Goal: Information Seeking & Learning: Learn about a topic

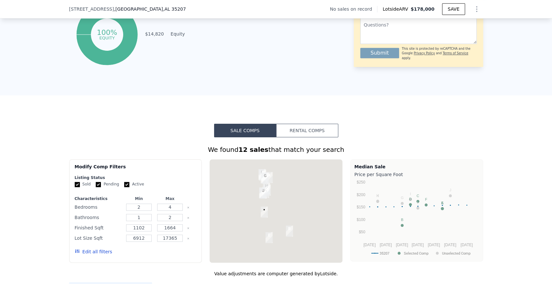
scroll to position [464, 0]
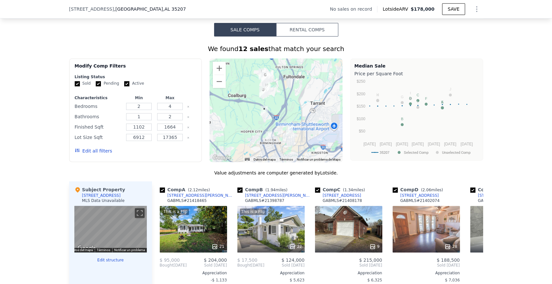
click at [323, 34] on button "Rental Comps" at bounding box center [307, 30] width 62 height 14
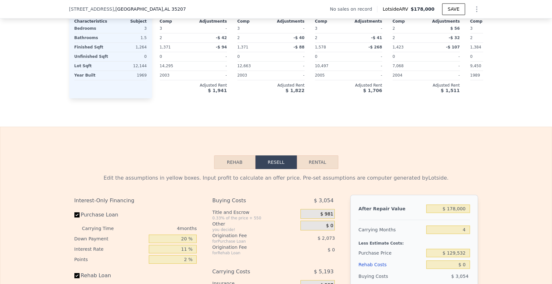
scroll to position [787, 0]
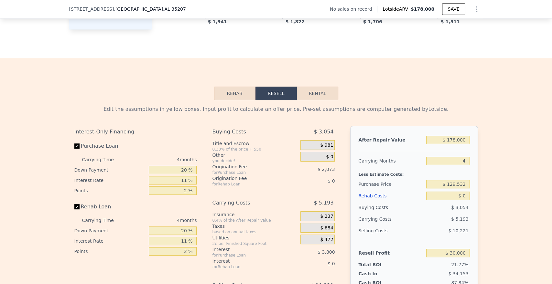
click at [304, 99] on button "Rental" at bounding box center [317, 94] width 41 height 14
select select "30"
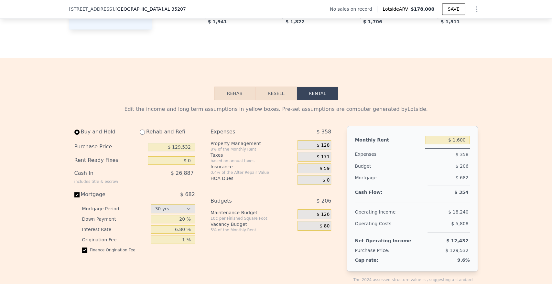
click at [187, 151] on input "$ 129,532" at bounding box center [171, 147] width 47 height 8
paste input "480,035,207"
paste input "text"
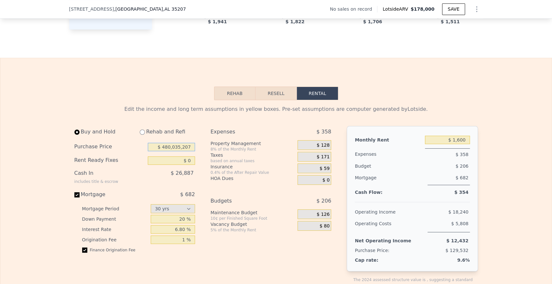
type input "$ 480,035,207"
click at [187, 151] on input "text" at bounding box center [171, 147] width 47 height 8
type input "$ 120,000"
click at [462, 144] on input "$ 1,600" at bounding box center [447, 140] width 45 height 8
click at [461, 144] on input "$ 1,600" at bounding box center [447, 140] width 45 height 8
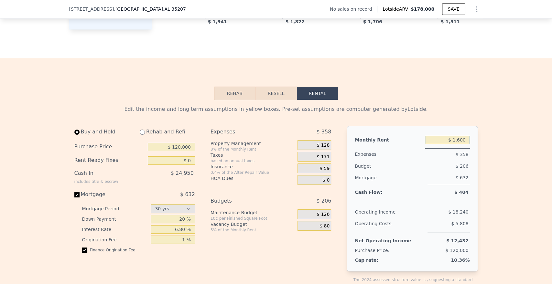
click at [461, 144] on input "$ 1,600" at bounding box center [447, 140] width 45 height 8
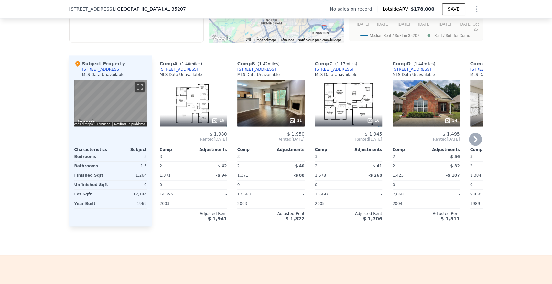
scroll to position [572, 0]
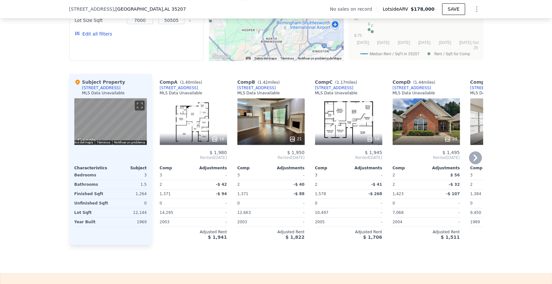
click at [474, 161] on icon at bounding box center [474, 157] width 13 height 13
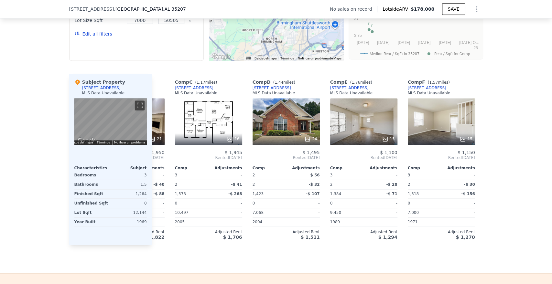
scroll to position [0, 155]
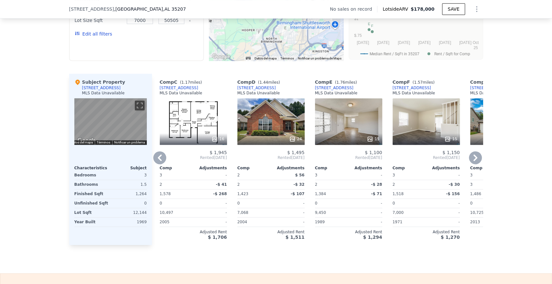
click at [280, 131] on div "24" at bounding box center [270, 121] width 67 height 47
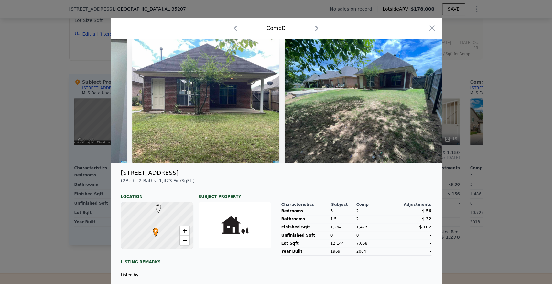
scroll to position [0, 3258]
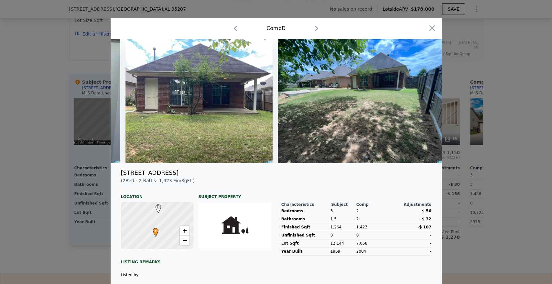
click at [476, 135] on div at bounding box center [276, 142] width 552 height 284
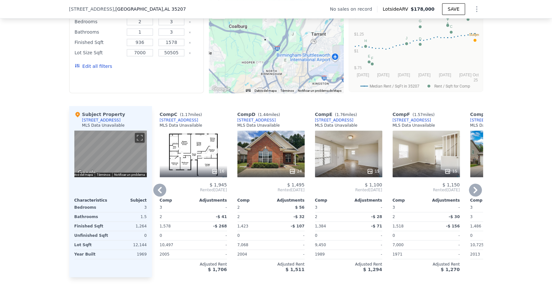
scroll to position [536, 0]
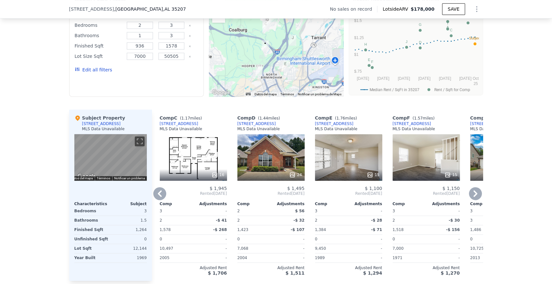
click at [444, 163] on div "15" at bounding box center [425, 157] width 67 height 47
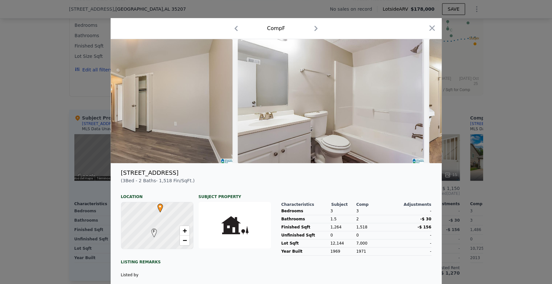
scroll to position [0, 2547]
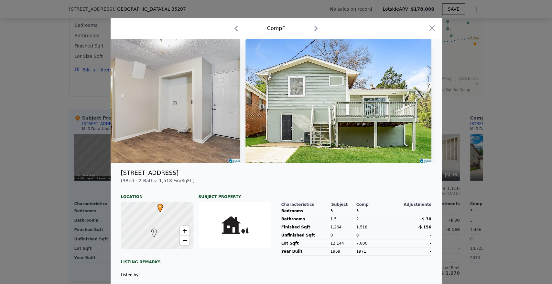
click at [501, 142] on div at bounding box center [276, 142] width 552 height 284
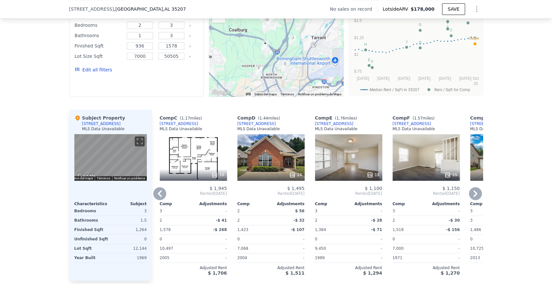
click at [448, 167] on div "15" at bounding box center [425, 157] width 67 height 47
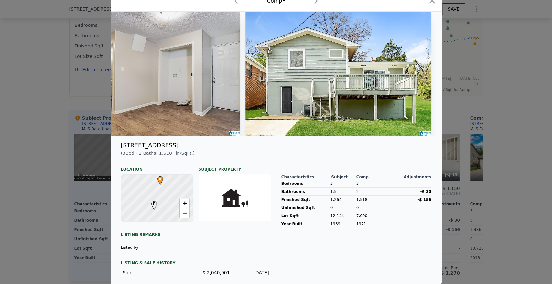
scroll to position [33, 0]
click at [518, 167] on div at bounding box center [276, 142] width 552 height 284
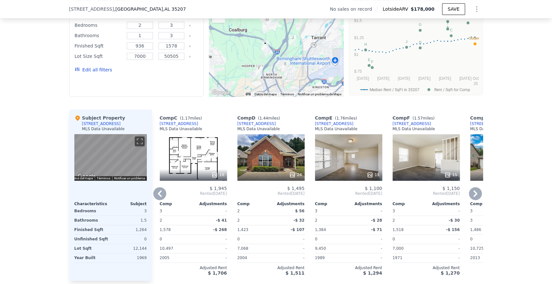
click at [477, 200] on icon at bounding box center [474, 193] width 13 height 13
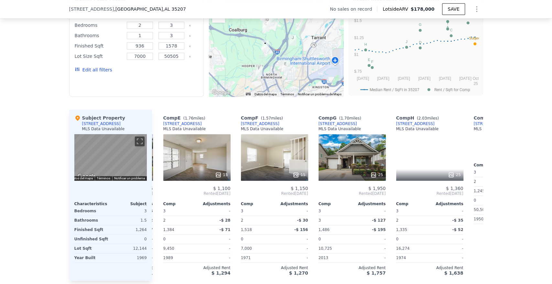
scroll to position [0, 310]
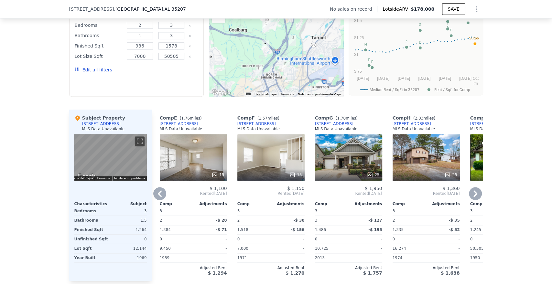
click at [158, 199] on icon at bounding box center [159, 193] width 13 height 13
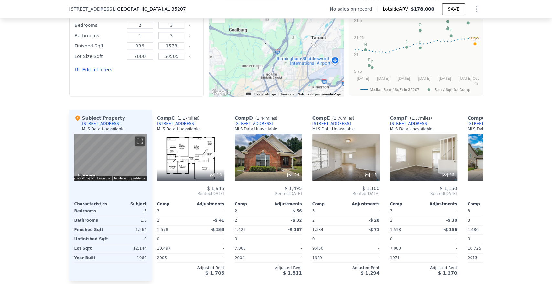
scroll to position [0, 155]
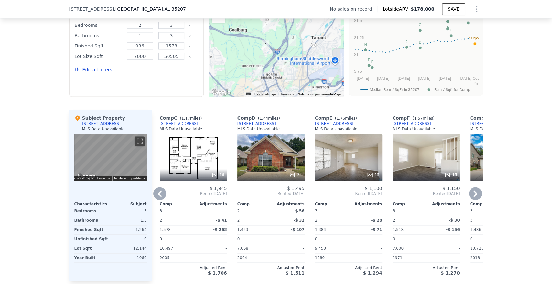
click at [425, 152] on div "15" at bounding box center [425, 157] width 67 height 47
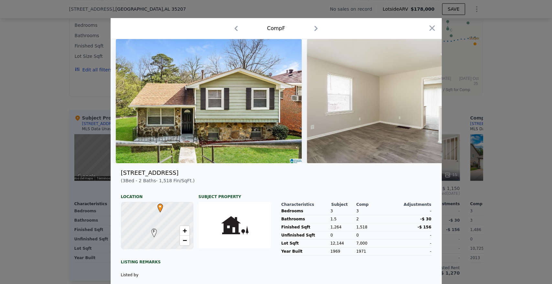
click at [477, 70] on div at bounding box center [276, 142] width 552 height 284
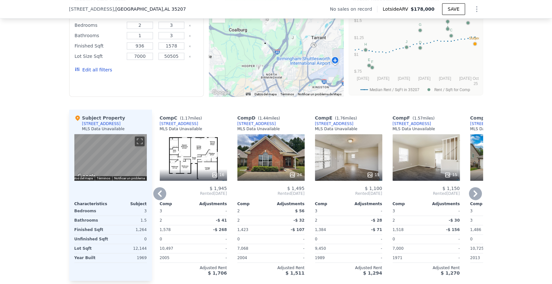
click at [377, 157] on div "15" at bounding box center [348, 157] width 67 height 47
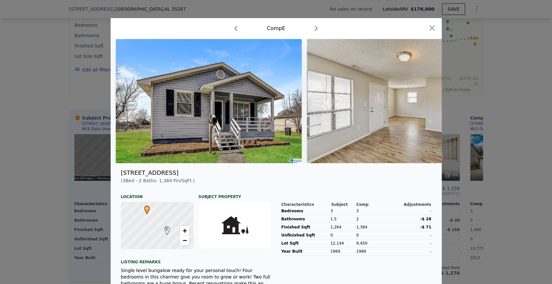
click at [487, 104] on div at bounding box center [276, 142] width 552 height 284
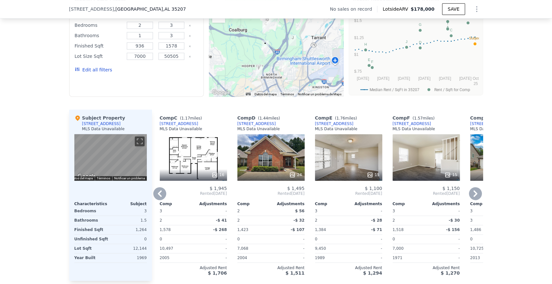
click at [392, 178] on div at bounding box center [425, 175] width 67 height 12
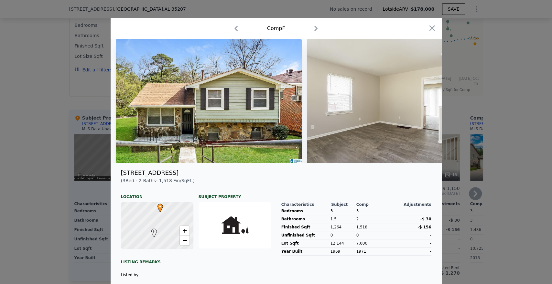
click at [449, 136] on div at bounding box center [276, 142] width 552 height 284
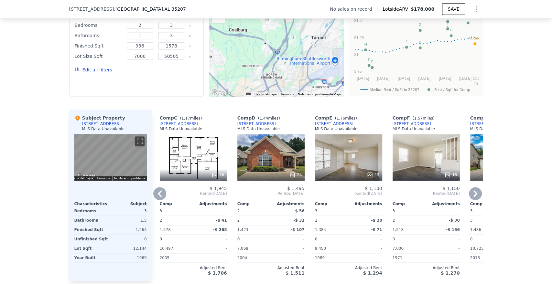
click at [457, 131] on div "Comp F ( 1.57 miles) [STREET_ADDRESS] MLS Data Unavailable 15 $ 1,150 Rented [D…" at bounding box center [426, 195] width 72 height 171
click at [362, 157] on div "15" at bounding box center [348, 157] width 67 height 47
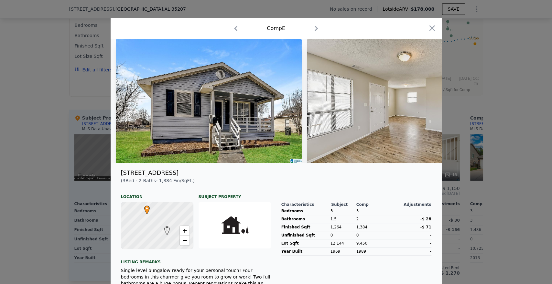
click at [445, 94] on div at bounding box center [276, 142] width 552 height 284
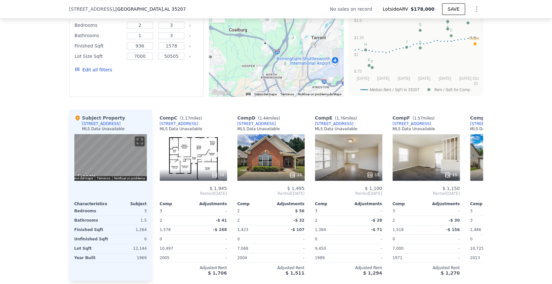
click at [481, 198] on div "We found 10 rentals that match your search Listings provided by . Filters Map P…" at bounding box center [276, 123] width 552 height 316
click at [478, 191] on div "$ 1,950" at bounding box center [503, 188] width 67 height 5
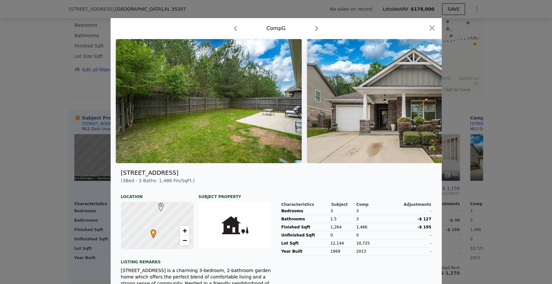
click at [489, 171] on div at bounding box center [276, 142] width 552 height 284
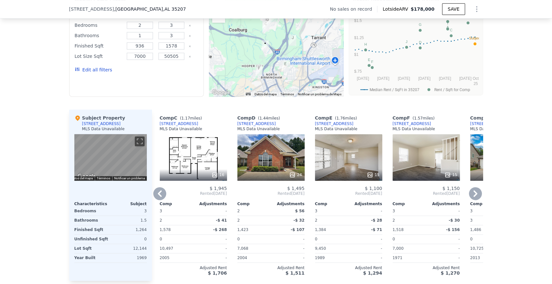
click at [473, 196] on icon at bounding box center [474, 193] width 13 height 13
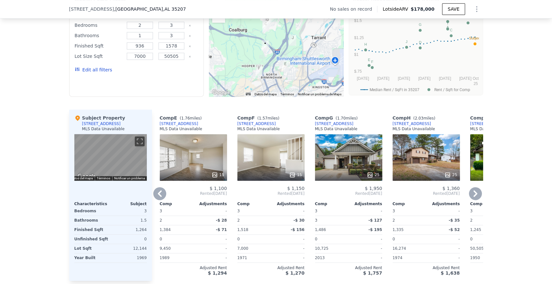
click at [474, 197] on icon at bounding box center [475, 193] width 4 height 6
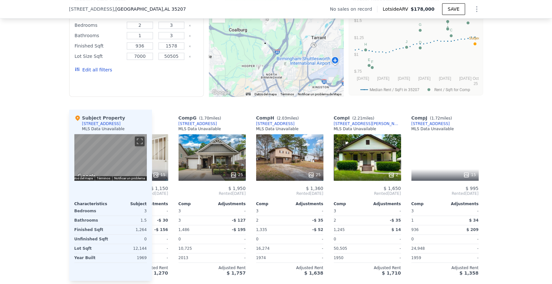
scroll to position [0, 460]
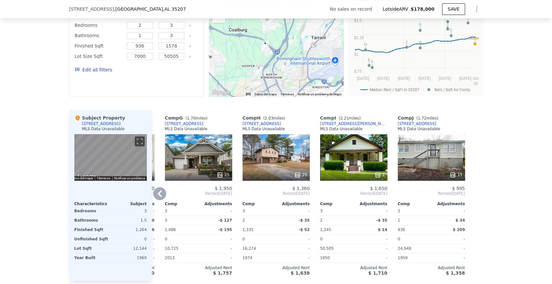
click at [288, 157] on div "25" at bounding box center [275, 157] width 67 height 47
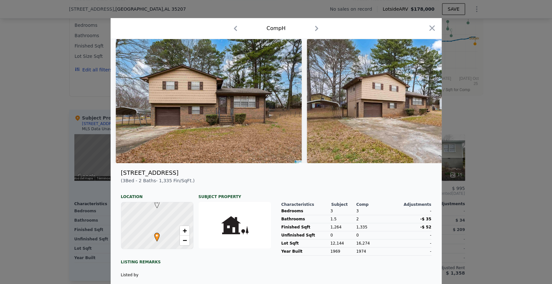
click at [448, 110] on div at bounding box center [276, 142] width 552 height 284
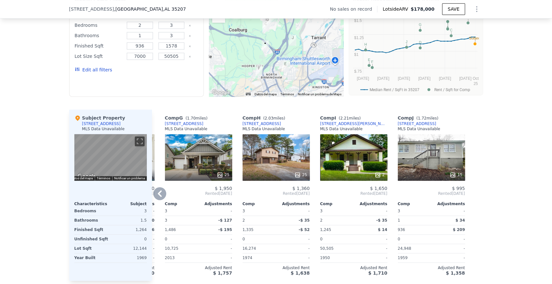
click at [294, 156] on div "25" at bounding box center [275, 157] width 67 height 47
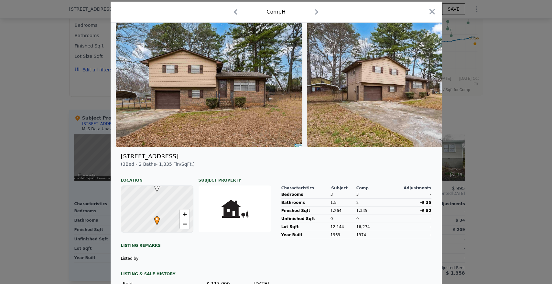
scroll to position [0, 0]
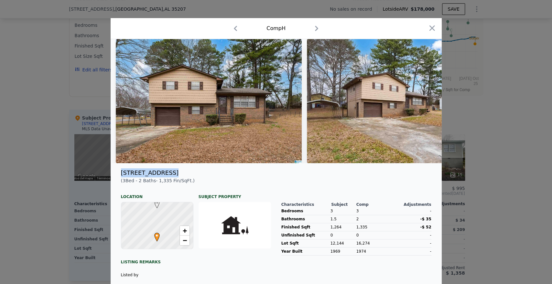
drag, startPoint x: 178, startPoint y: 181, endPoint x: 117, endPoint y: 182, distance: 61.1
click at [117, 177] on div "[STREET_ADDRESS]" at bounding box center [276, 172] width 321 height 9
copy div "[STREET_ADDRESS]"
type input "$ 1,600"
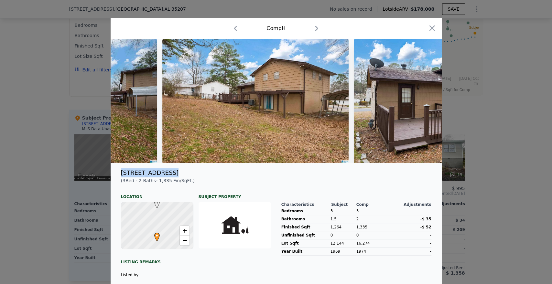
scroll to position [0, 4461]
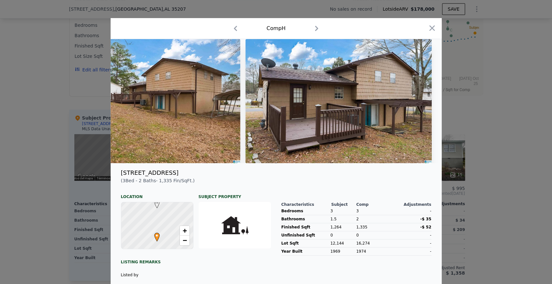
click at [496, 136] on div at bounding box center [276, 142] width 552 height 284
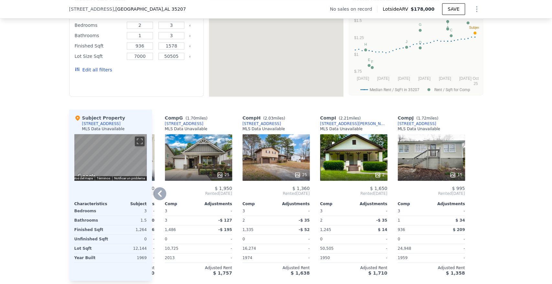
scroll to position [464, 0]
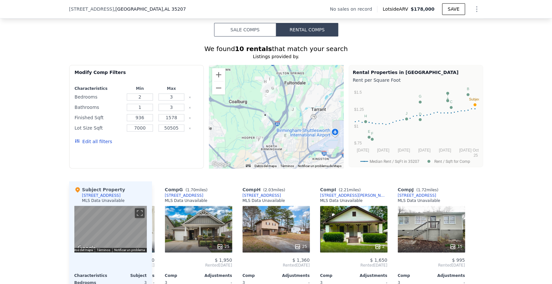
click at [265, 103] on img "2957 Summit Dr" at bounding box center [265, 97] width 7 height 11
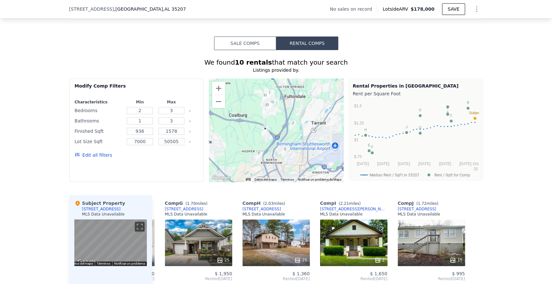
scroll to position [393, 0]
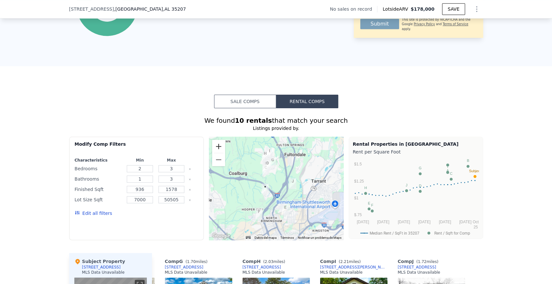
click at [218, 153] on button "Ampliar" at bounding box center [218, 146] width 13 height 13
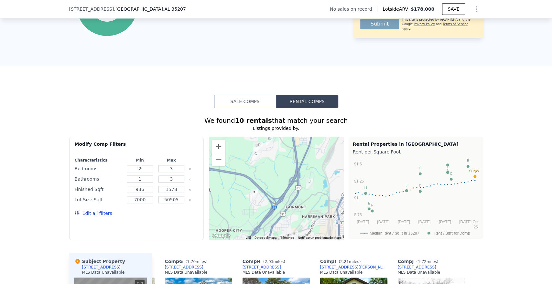
drag, startPoint x: 296, startPoint y: 202, endPoint x: 297, endPoint y: 207, distance: 5.3
click at [298, 207] on div at bounding box center [276, 188] width 134 height 103
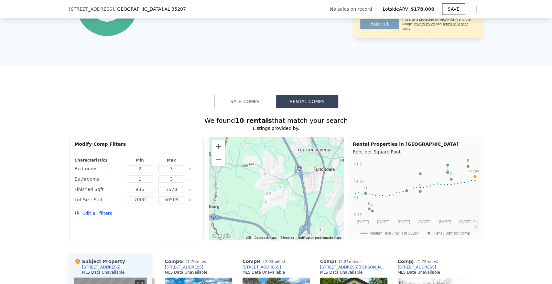
click at [263, 181] on img "3009 Burkwood Rd" at bounding box center [264, 176] width 7 height 11
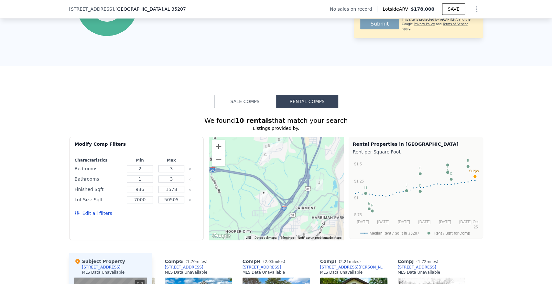
drag, startPoint x: 268, startPoint y: 168, endPoint x: 258, endPoint y: 149, distance: 21.2
click at [269, 142] on div at bounding box center [276, 188] width 134 height 103
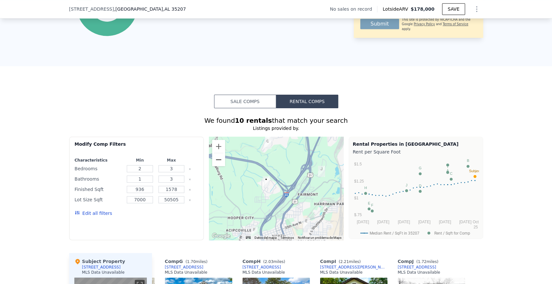
click at [219, 166] on button "Reducir" at bounding box center [218, 159] width 13 height 13
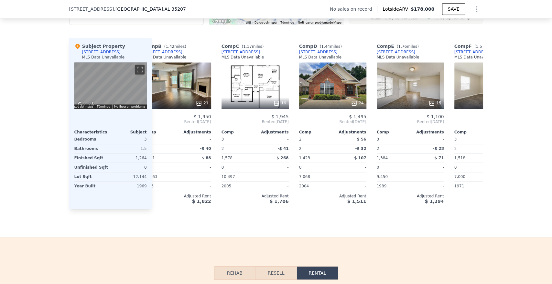
scroll to position [0, 0]
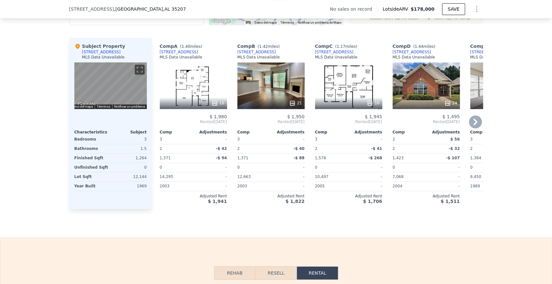
click at [199, 99] on div "16" at bounding box center [193, 85] width 67 height 47
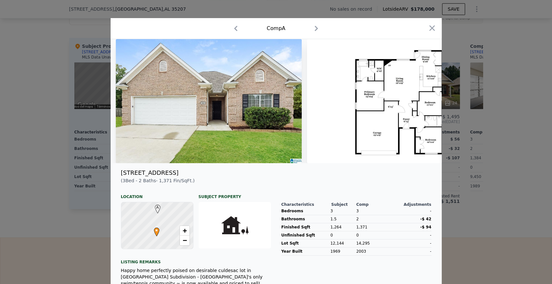
click at [496, 57] on div at bounding box center [276, 142] width 552 height 284
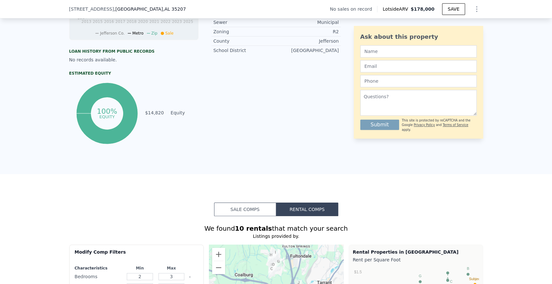
scroll to position [141, 0]
